Goal: Browse casually

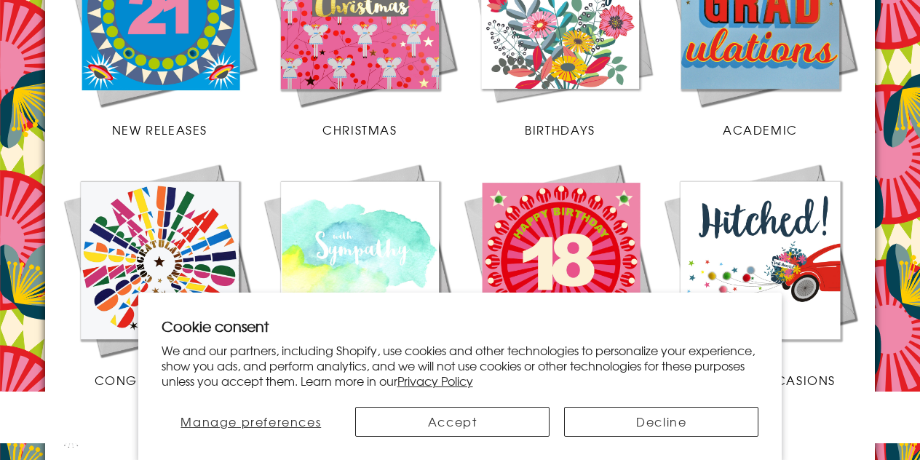
scroll to position [783, 0]
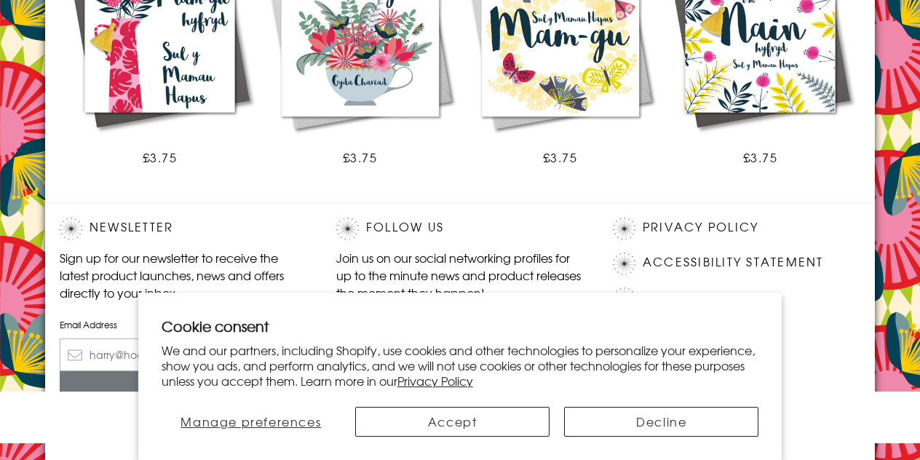
scroll to position [1034, 0]
